Goal: Task Accomplishment & Management: Manage account settings

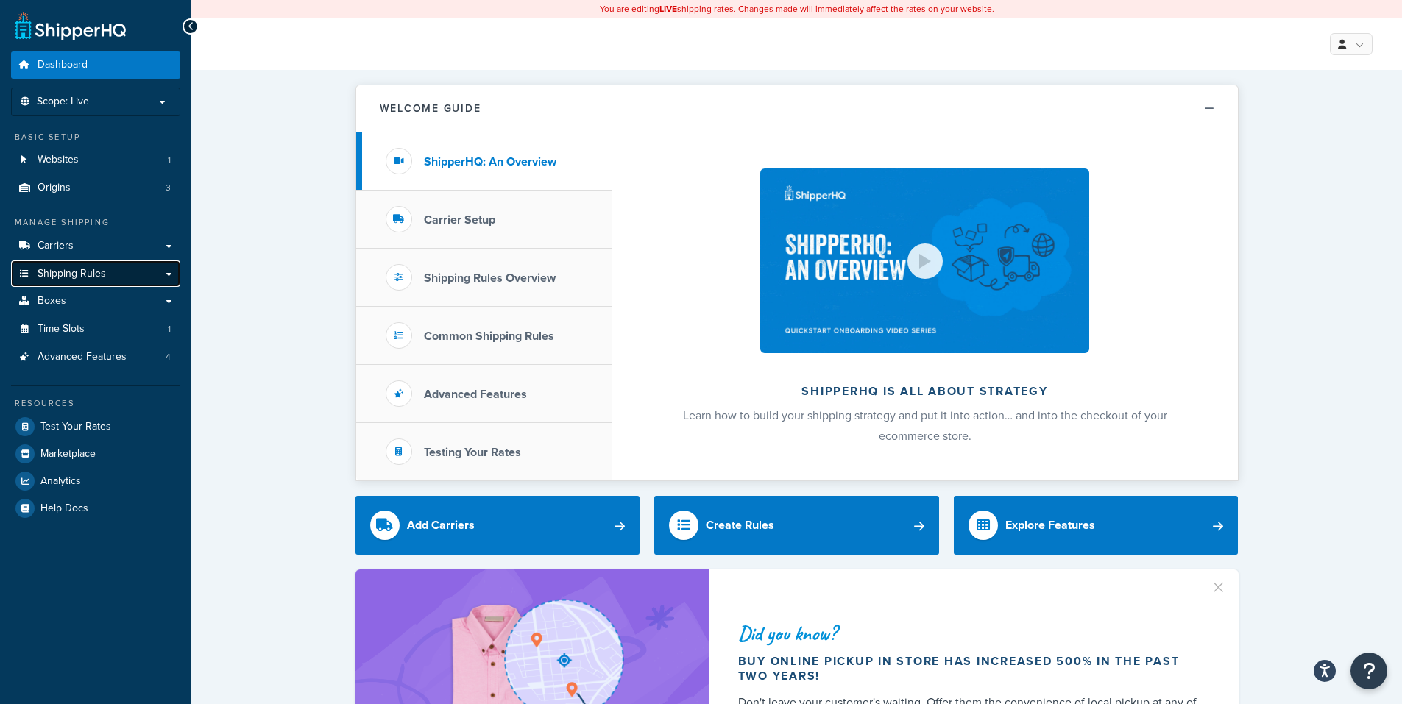
click at [61, 269] on span "Shipping Rules" at bounding box center [72, 274] width 68 height 13
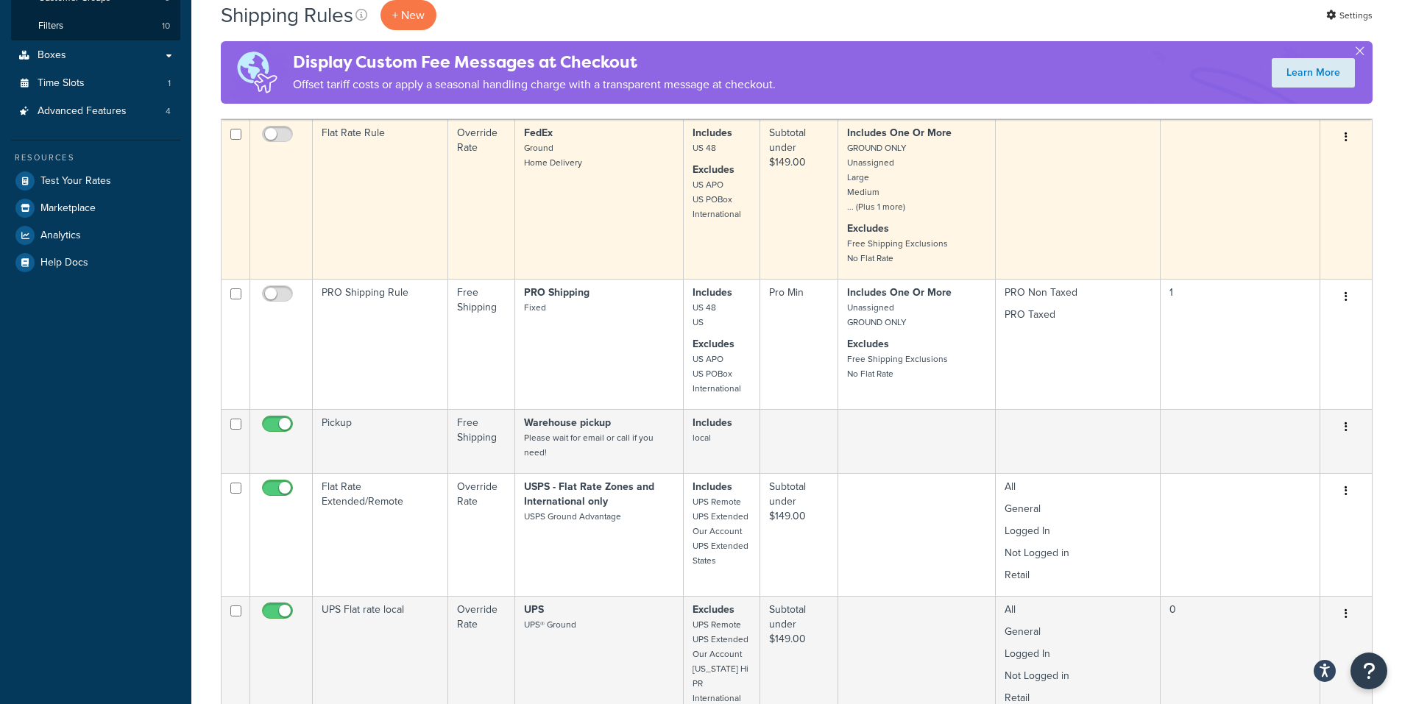
scroll to position [221, 0]
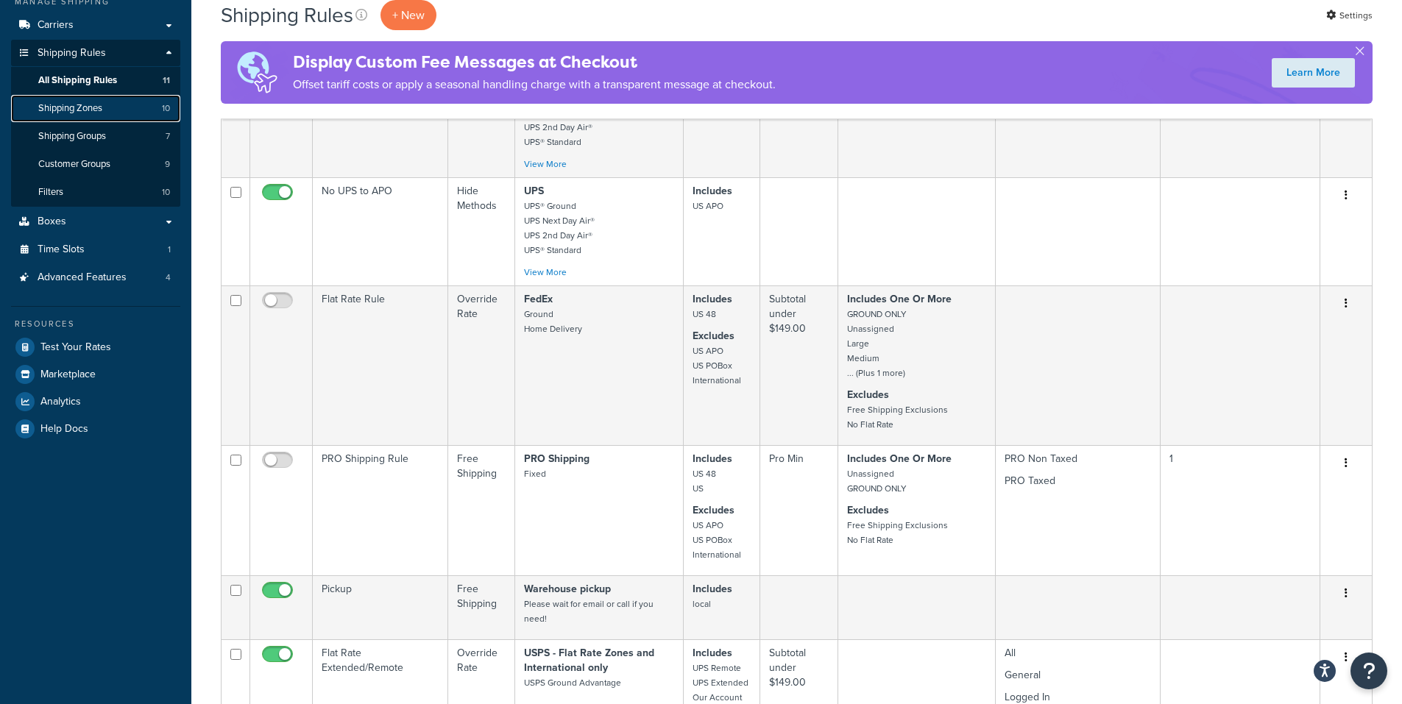
click at [107, 107] on link "Shipping Zones 10" at bounding box center [95, 108] width 169 height 27
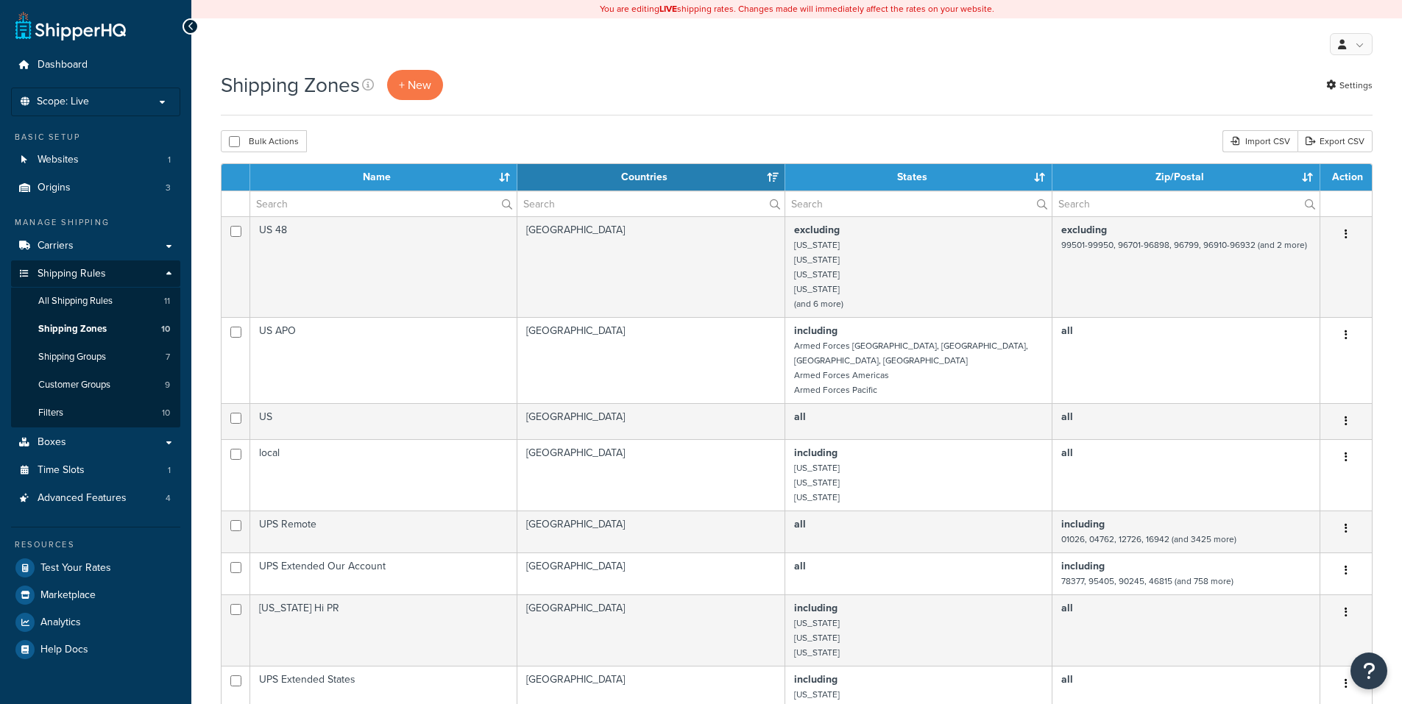
select select "15"
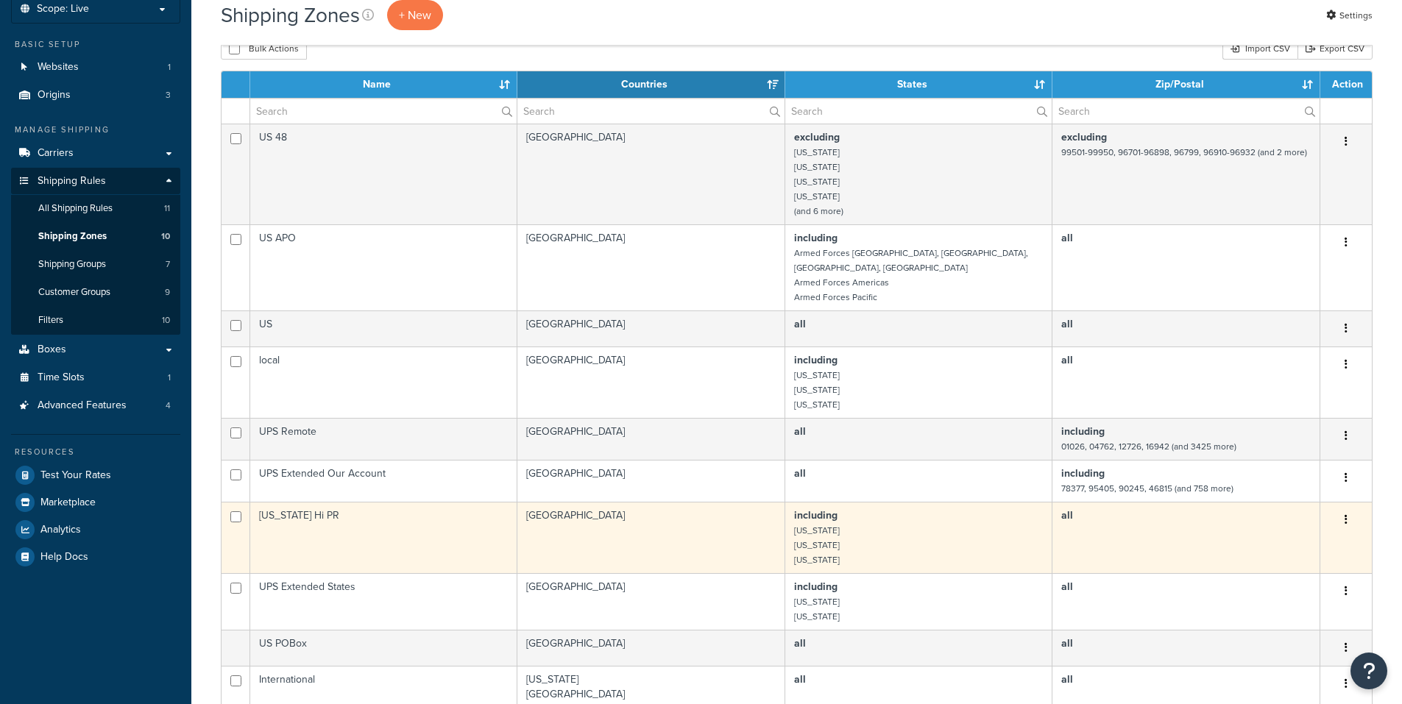
scroll to position [147, 0]
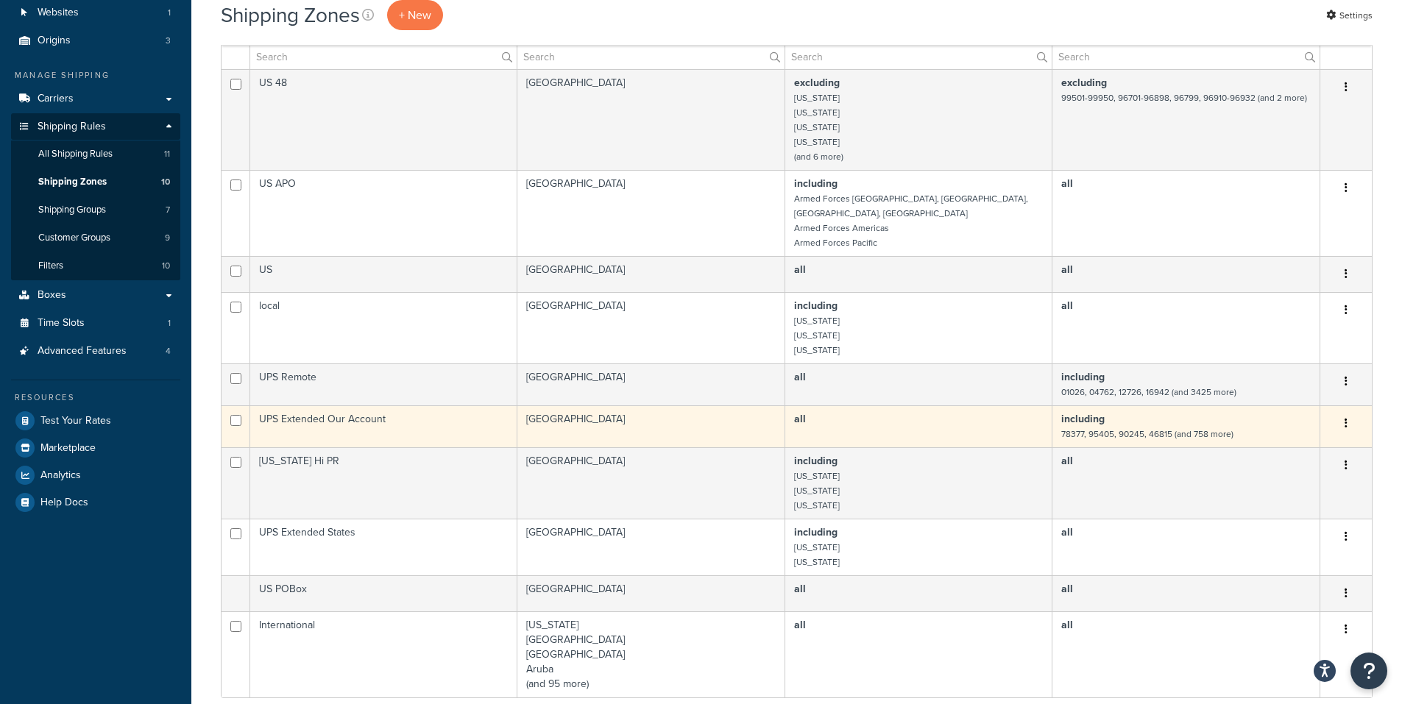
click at [1346, 418] on icon "button" at bounding box center [1346, 423] width 3 height 10
click at [1282, 434] on link "Edit" at bounding box center [1287, 438] width 116 height 30
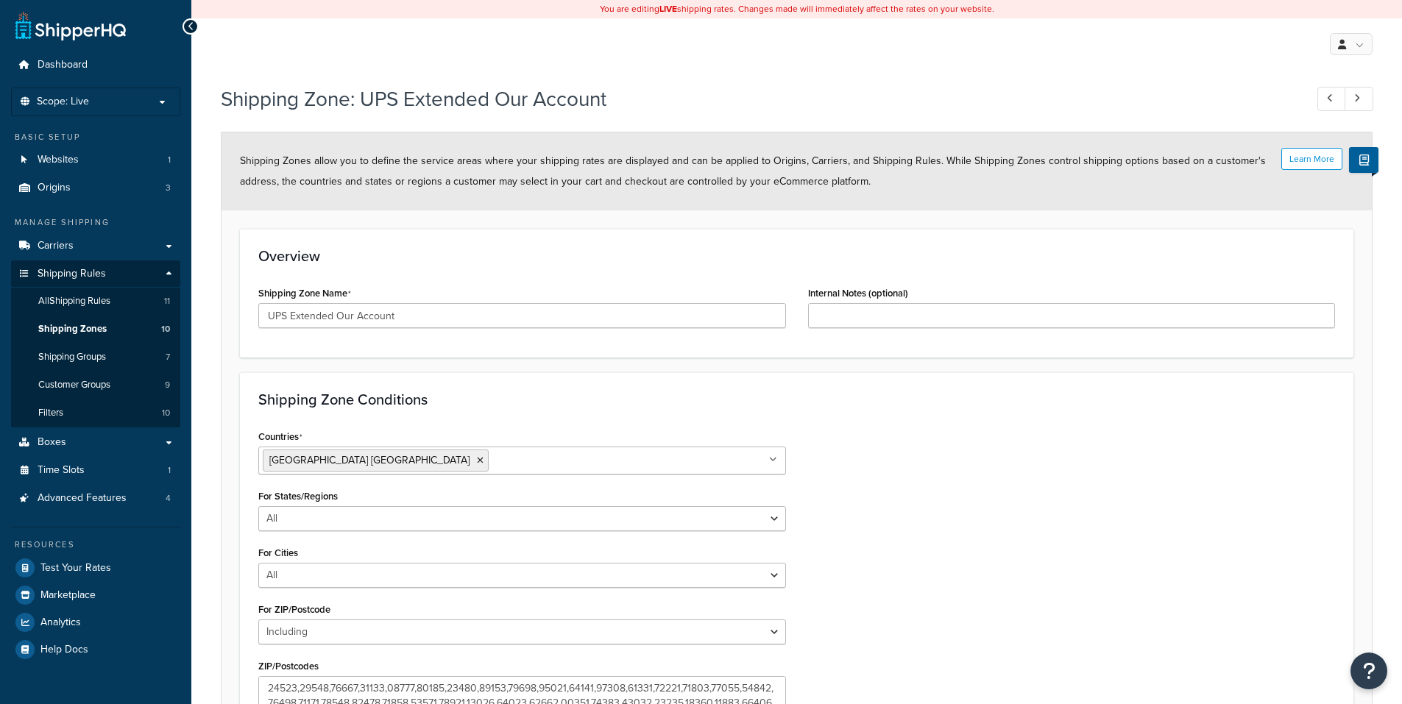
select select "including"
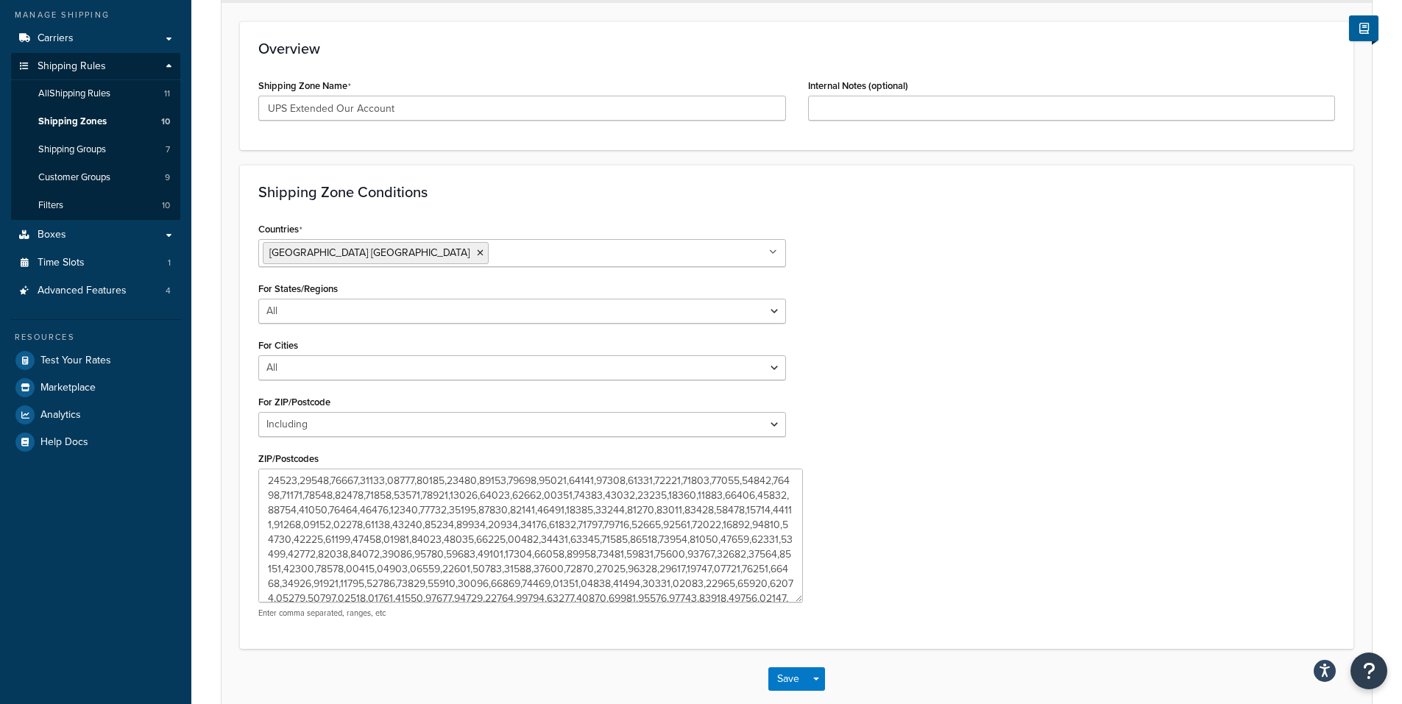
drag, startPoint x: 777, startPoint y: 515, endPoint x: 800, endPoint y: 632, distance: 118.5
click at [801, 603] on textarea "ZIP/Postcodes" at bounding box center [530, 536] width 545 height 134
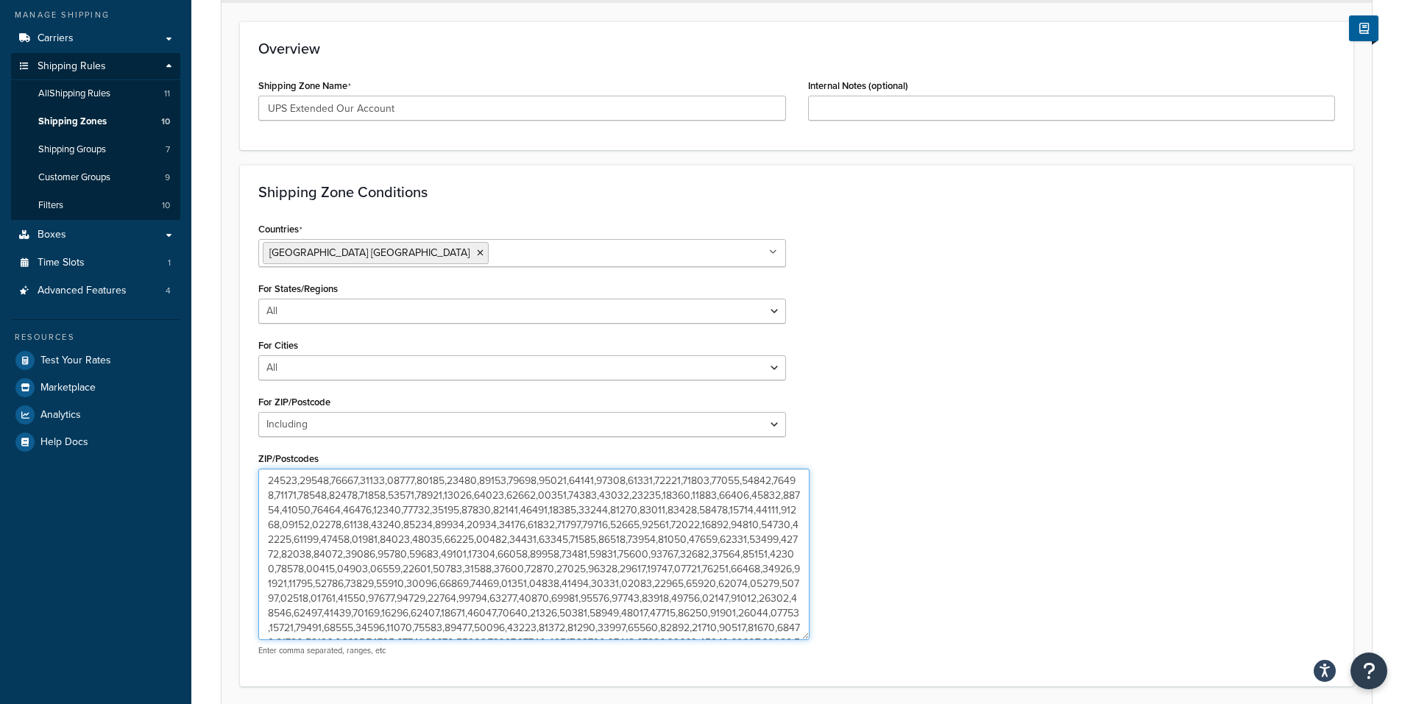
click at [654, 543] on textarea "ZIP/Postcodes" at bounding box center [533, 555] width 551 height 172
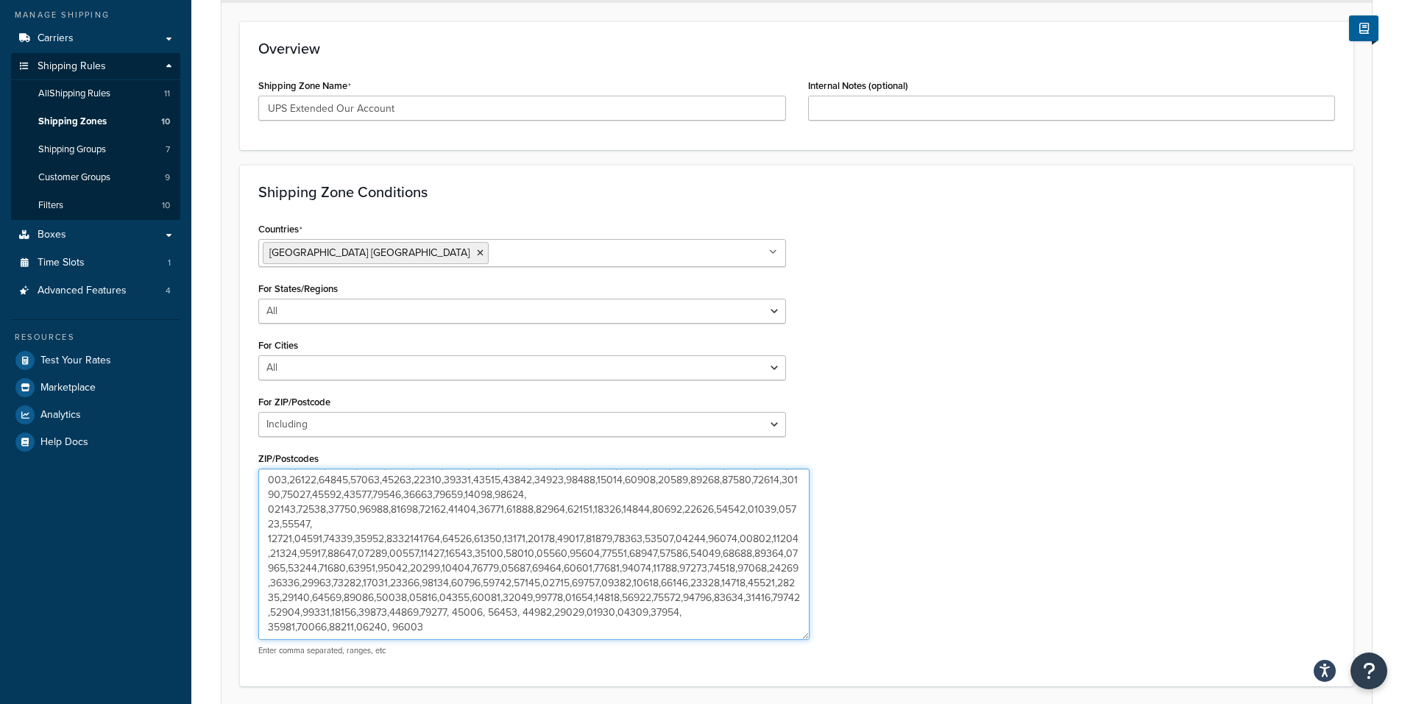
click at [561, 624] on textarea "ZIP/Postcodes" at bounding box center [533, 555] width 551 height 172
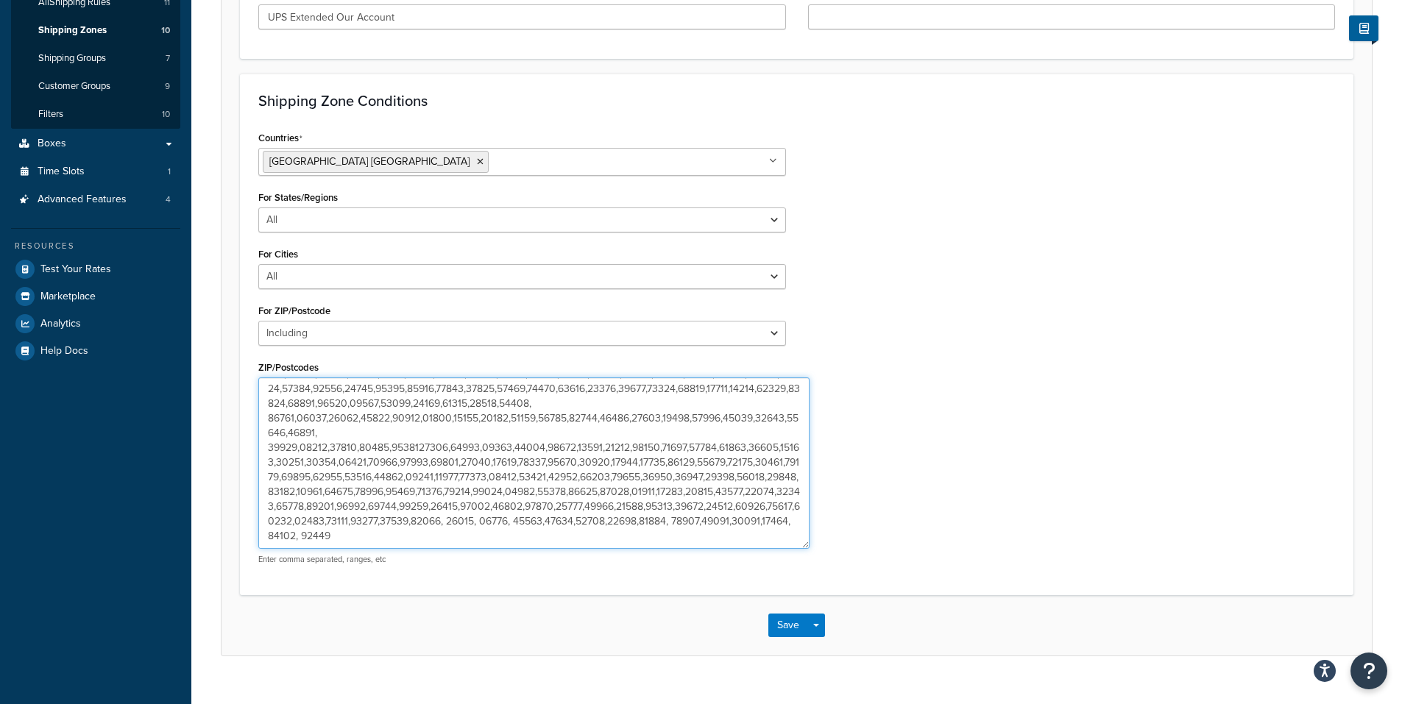
scroll to position [325, 0]
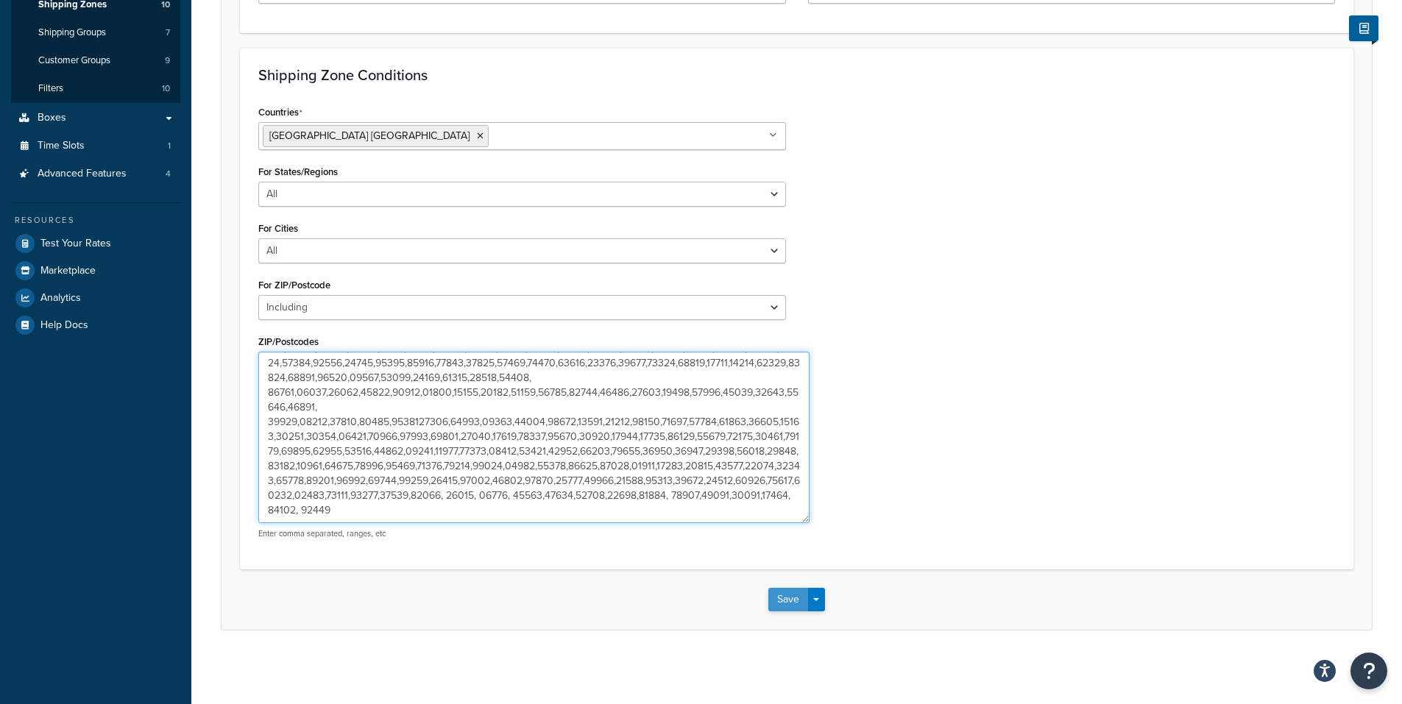
type textarea "78377,95405,90245,46815,76426,94928,93245,98387,36863,69045,69025,91737,77371,6…"
click at [787, 595] on button "Save" at bounding box center [789, 600] width 40 height 24
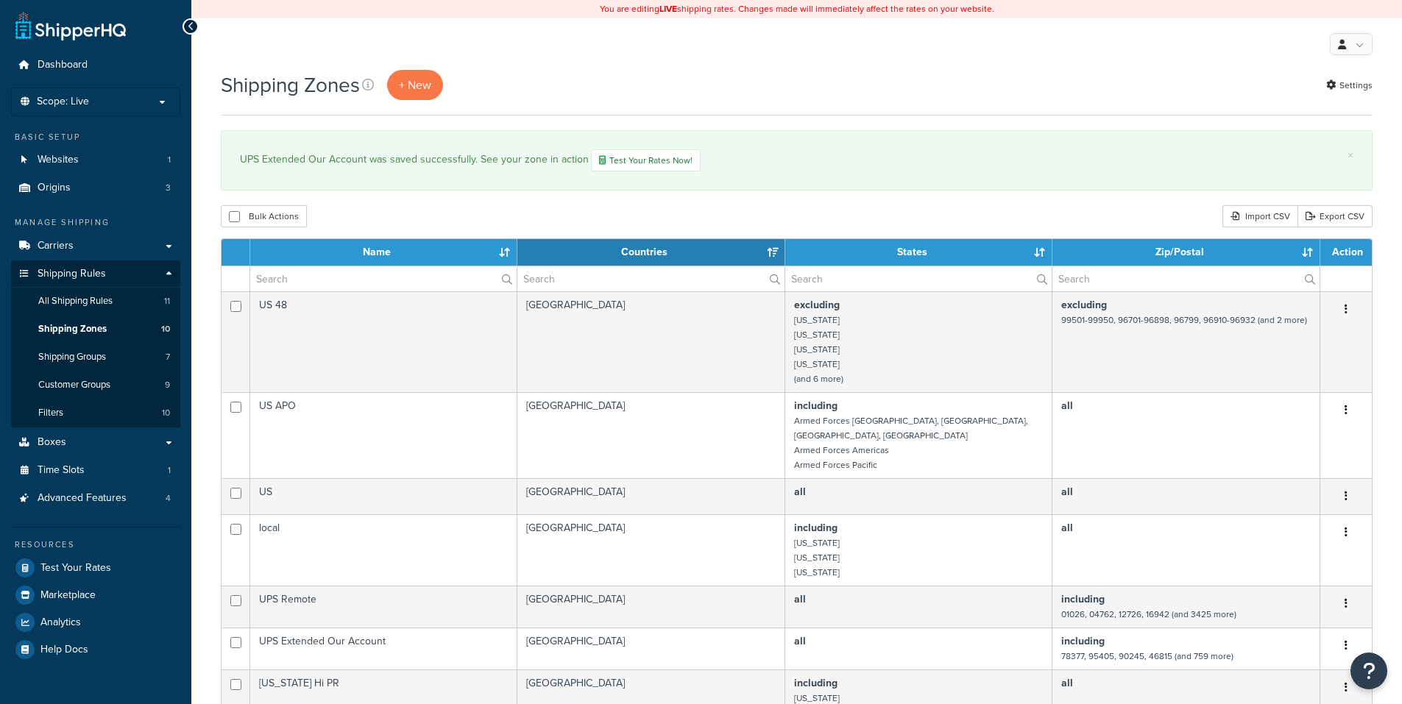
select select "15"
click at [727, 181] on div "× UPS Extended Our Account was saved successfully. See your zone in action Test…" at bounding box center [797, 160] width 1152 height 60
click at [729, 82] on div "Shipping Zones + New Settings" at bounding box center [797, 85] width 1152 height 30
